Goal: Navigation & Orientation: Find specific page/section

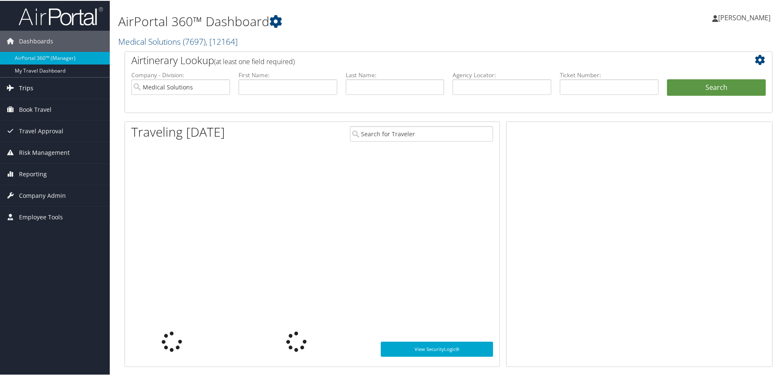
click at [27, 91] on span "Trips" at bounding box center [26, 87] width 14 height 21
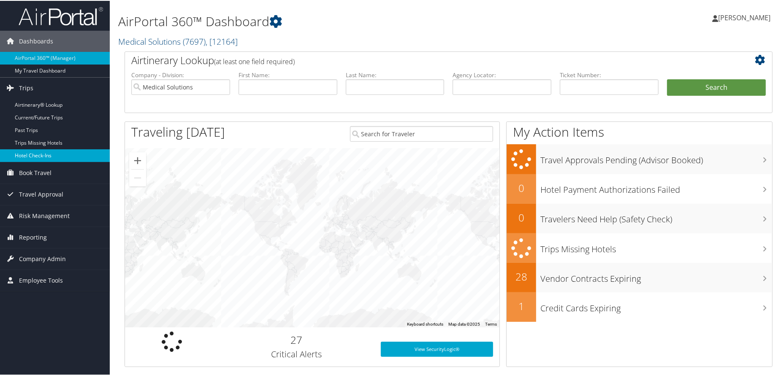
click at [36, 155] on link "Hotel Check-ins" at bounding box center [55, 155] width 110 height 13
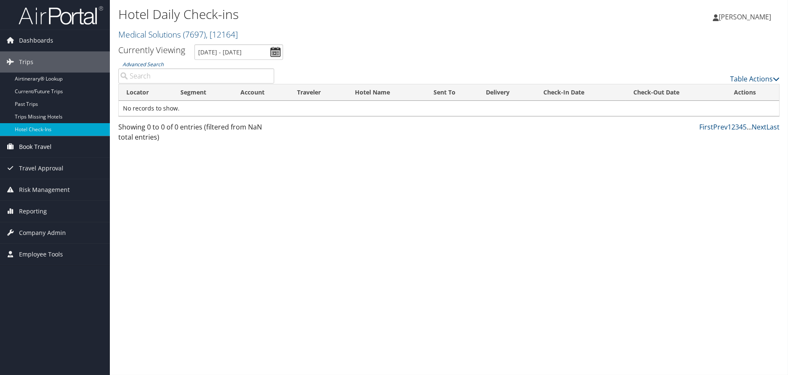
click at [43, 147] on span "Book Travel" at bounding box center [35, 146] width 33 height 21
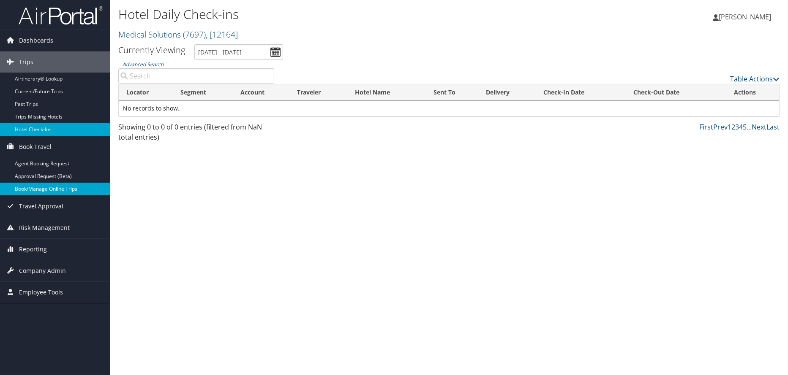
click at [38, 185] on link "Book/Manage Online Trips" at bounding box center [55, 189] width 110 height 13
